Goal: Register for event/course

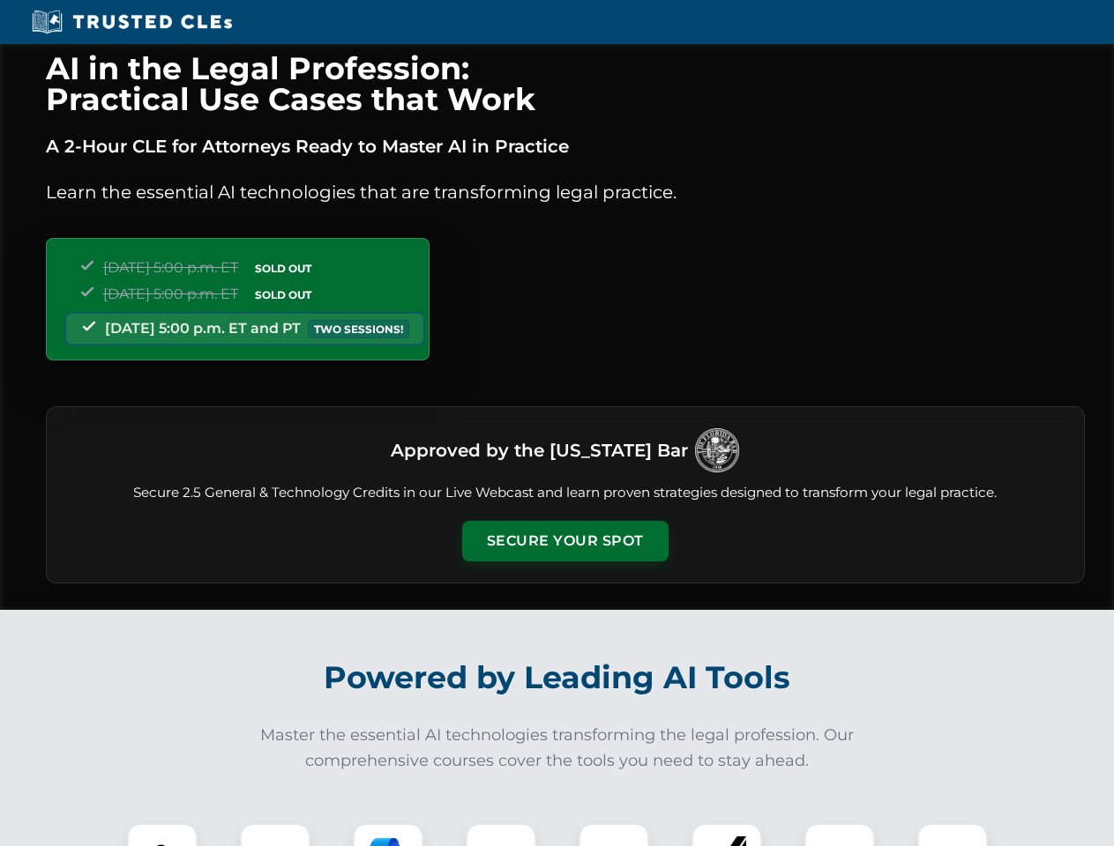
click at [564, 541] on button "Secure Your Spot" at bounding box center [565, 541] width 206 height 41
click at [162, 835] on img at bounding box center [162, 858] width 51 height 51
click at [275, 835] on div at bounding box center [275, 858] width 71 height 71
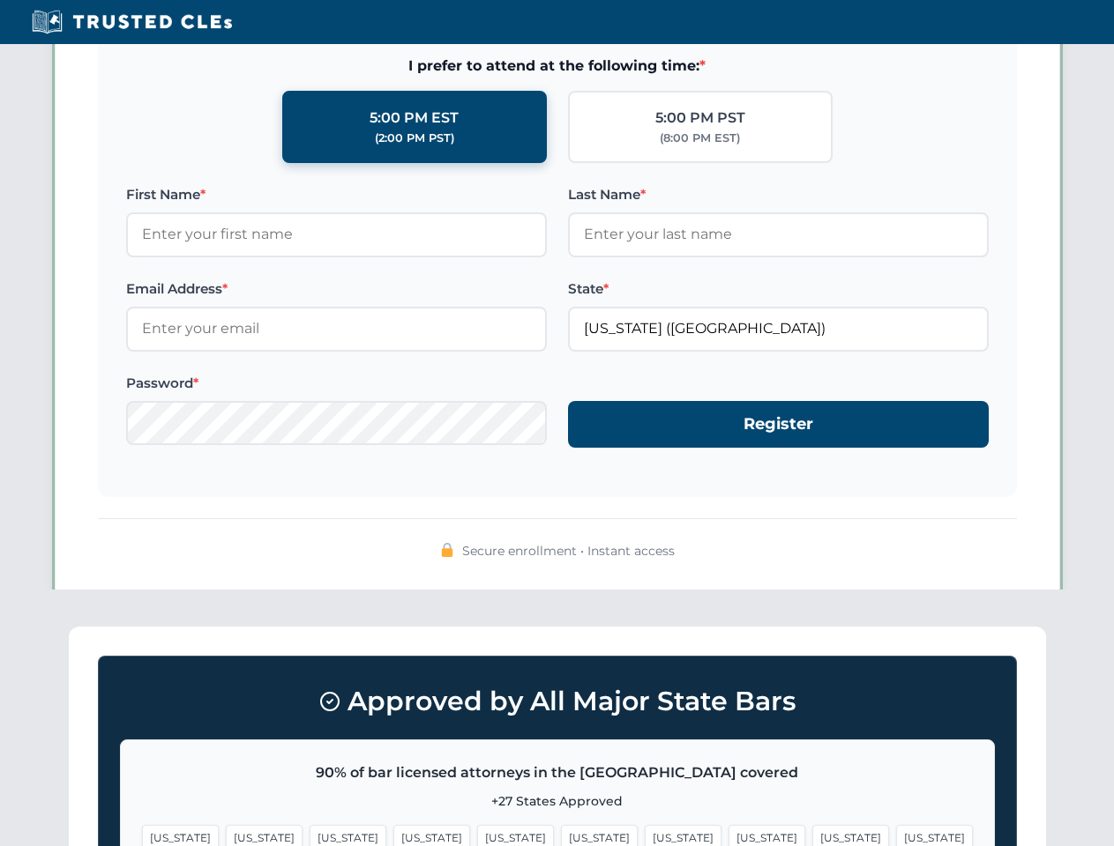
click at [812, 835] on span "[US_STATE]" at bounding box center [850, 838] width 77 height 26
